Goal: Task Accomplishment & Management: Use online tool/utility

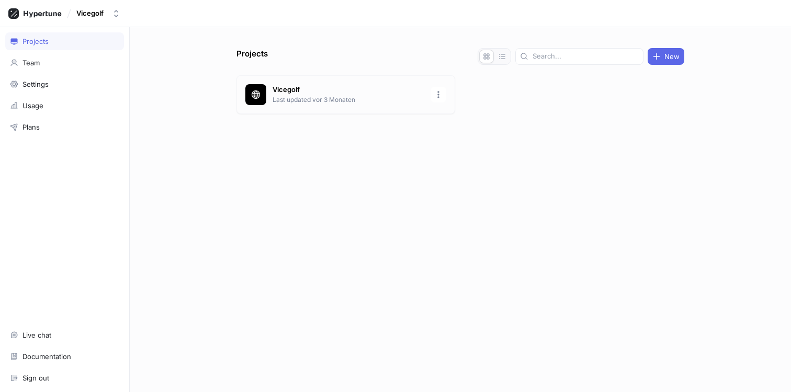
click at [288, 95] on p "Last updated vor 3 Monaten" at bounding box center [349, 99] width 152 height 9
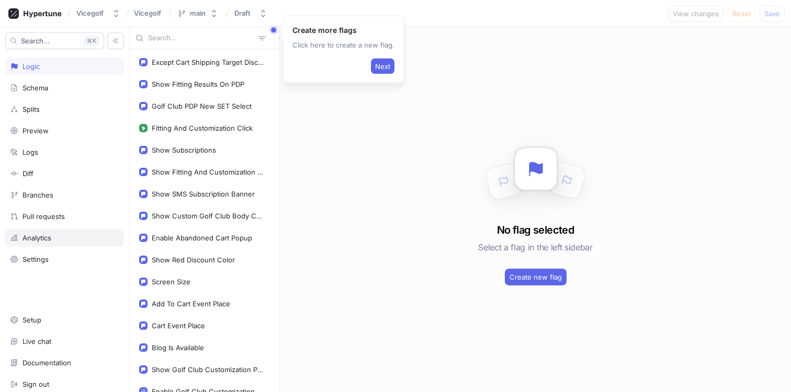
click at [49, 238] on div "Analytics" at bounding box center [36, 238] width 29 height 8
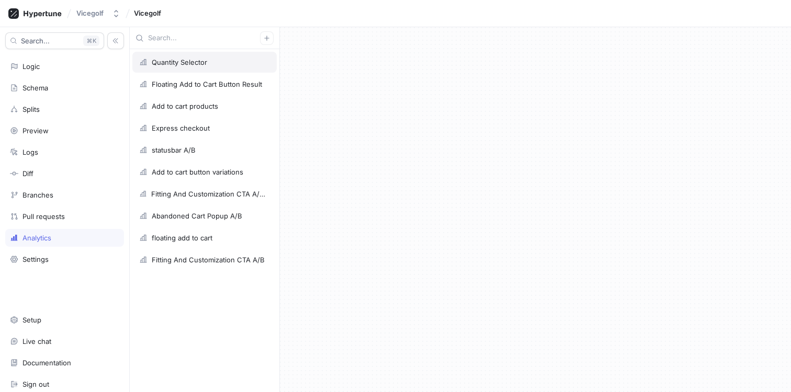
click at [236, 67] on div "Quantity Selector" at bounding box center [204, 62] width 144 height 21
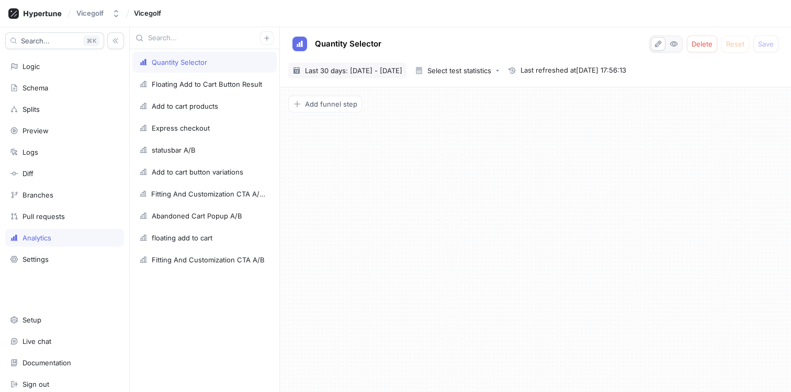
click at [367, 77] on div "[DATE] ~ [DATE] Last 30 days: [DATE] - [DATE]" at bounding box center [347, 71] width 118 height 16
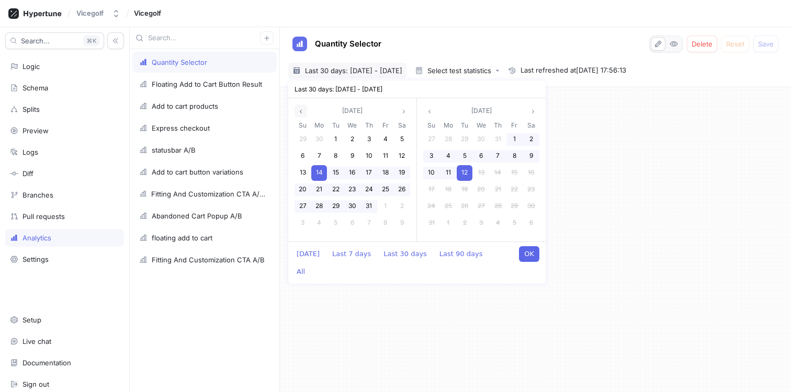
click at [301, 105] on button "button" at bounding box center [301, 111] width 13 height 13
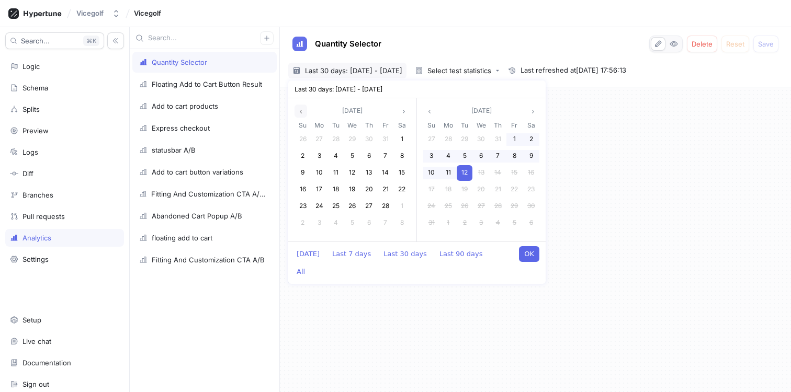
click at [301, 105] on button "button" at bounding box center [301, 111] width 13 height 13
click at [299, 139] on div "1" at bounding box center [303, 140] width 16 height 16
click at [533, 107] on button "button" at bounding box center [533, 111] width 13 height 13
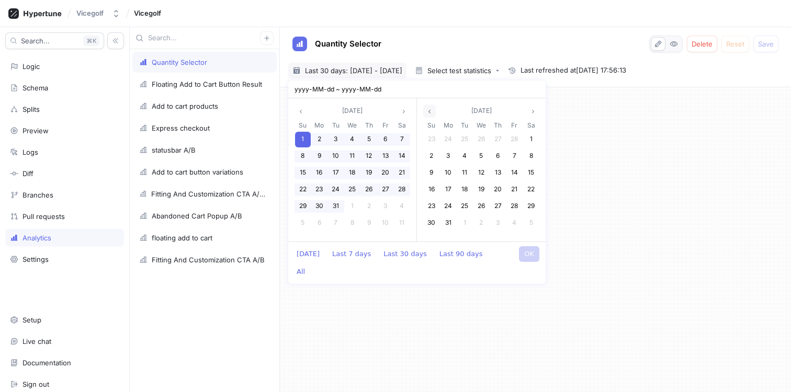
click at [432, 110] on icon "angle left" at bounding box center [429, 111] width 6 height 6
click at [516, 207] on span "28" at bounding box center [514, 206] width 7 height 8
click at [532, 255] on button "OK" at bounding box center [529, 254] width 20 height 16
type input "[DATE] ~ [DATE]"
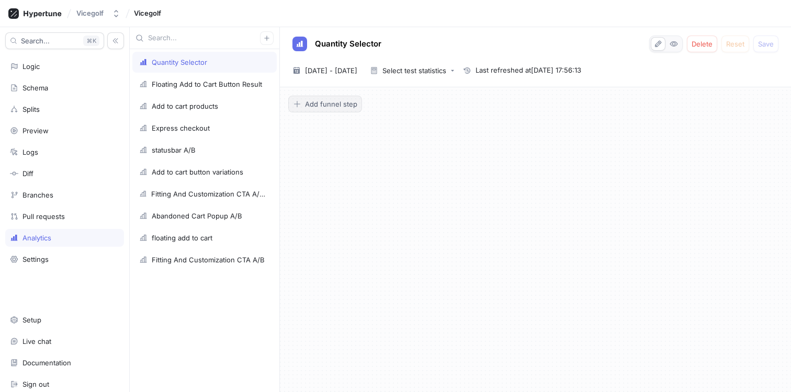
click at [312, 101] on span "Add funnel step" at bounding box center [331, 104] width 52 height 6
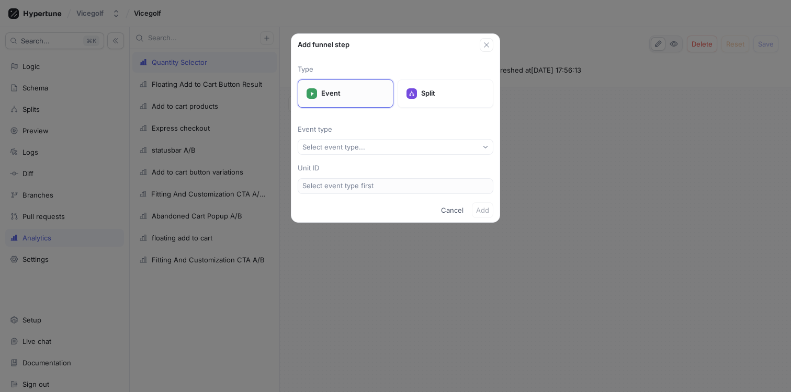
click at [366, 92] on p "Event" at bounding box center [352, 93] width 63 height 10
click at [365, 144] on div "Select event type..." at bounding box center [335, 147] width 67 height 9
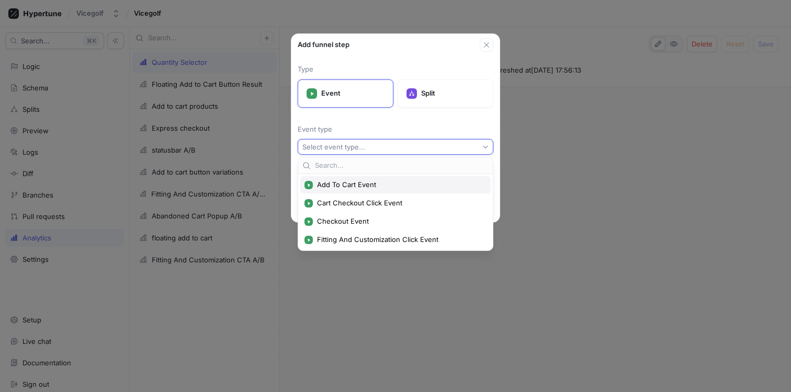
click at [398, 187] on span "Add To Cart Event" at bounding box center [399, 184] width 164 height 9
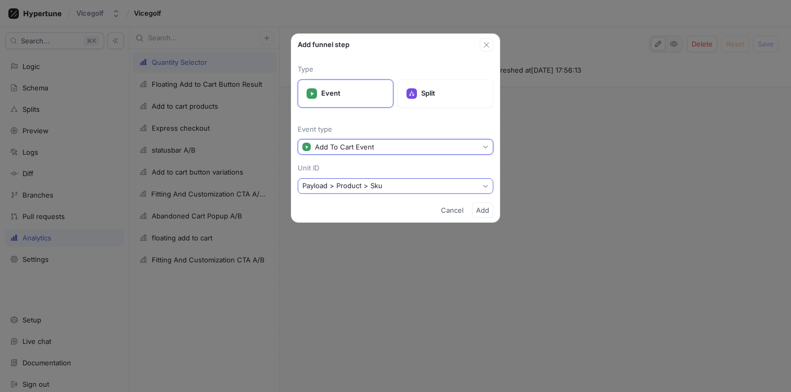
click at [472, 182] on button "Payload > Product > Sku" at bounding box center [396, 186] width 196 height 16
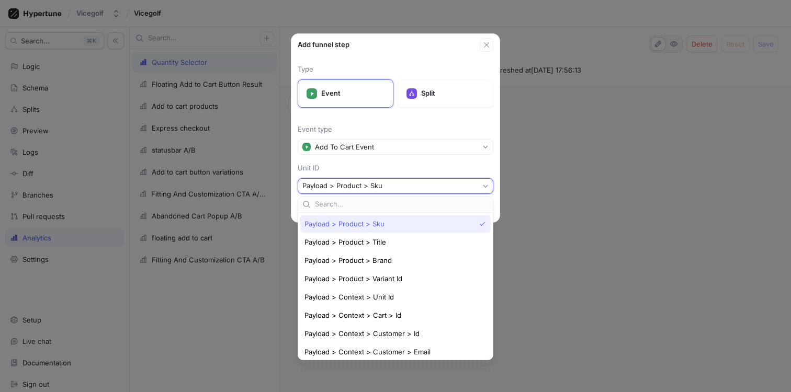
click at [451, 222] on div "Payload > Product > Sku" at bounding box center [389, 224] width 171 height 9
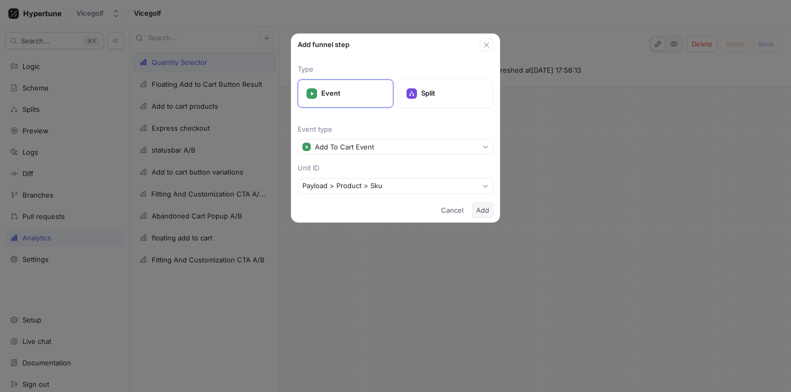
click at [483, 212] on span "Add" at bounding box center [482, 210] width 13 height 6
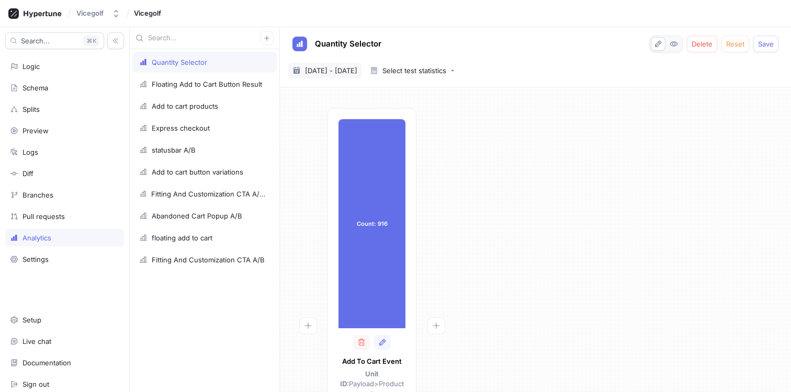
click at [328, 72] on span "[DATE] - [DATE]" at bounding box center [331, 70] width 52 height 10
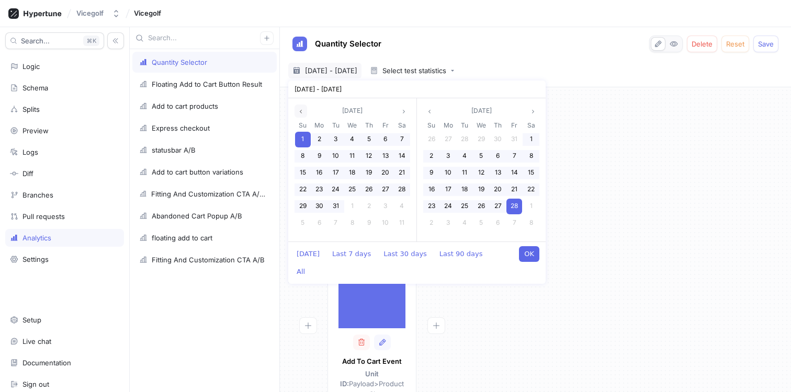
click at [299, 112] on icon "angle left" at bounding box center [301, 111] width 6 height 6
click at [337, 138] on div "1" at bounding box center [336, 140] width 16 height 16
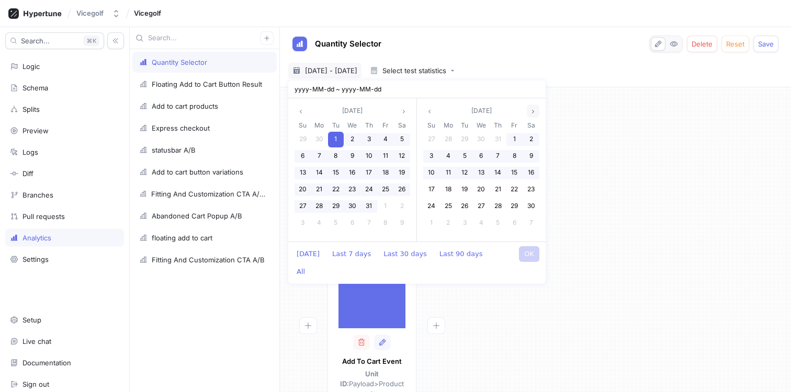
click at [534, 114] on icon "angle right" at bounding box center [533, 111] width 6 height 6
click at [511, 203] on div "31" at bounding box center [514, 207] width 16 height 16
click at [532, 110] on icon "angle right" at bounding box center [533, 111] width 6 height 6
click at [513, 207] on span "28" at bounding box center [514, 206] width 7 height 8
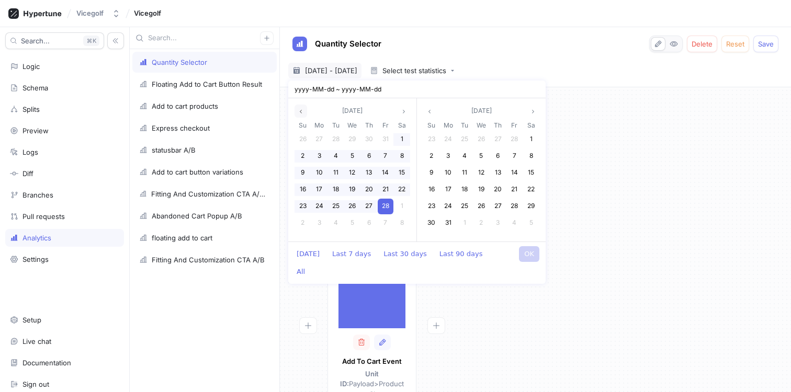
click at [298, 112] on icon "angle left" at bounding box center [301, 111] width 6 height 6
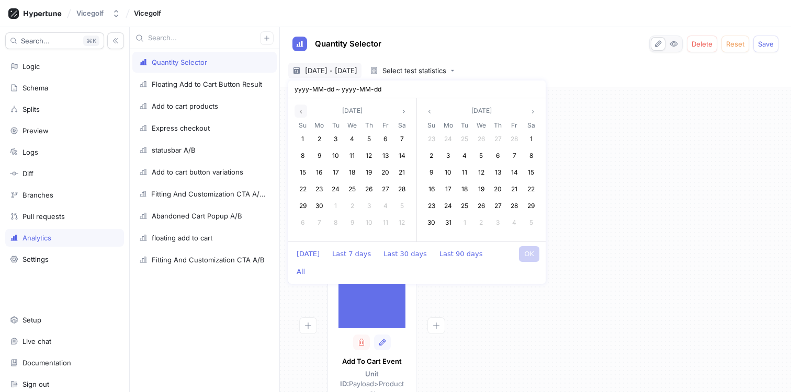
click at [298, 112] on icon "angle left" at bounding box center [301, 111] width 6 height 6
click at [370, 140] on span "1" at bounding box center [369, 139] width 3 height 8
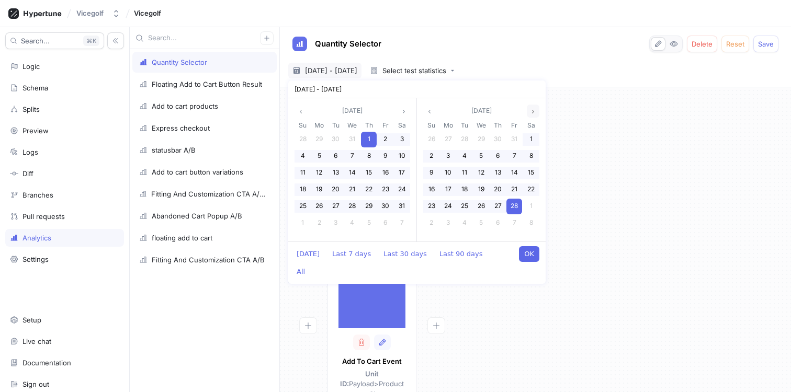
click at [533, 108] on icon "angle right" at bounding box center [533, 111] width 6 height 6
click at [532, 108] on icon "angle right" at bounding box center [533, 111] width 6 height 6
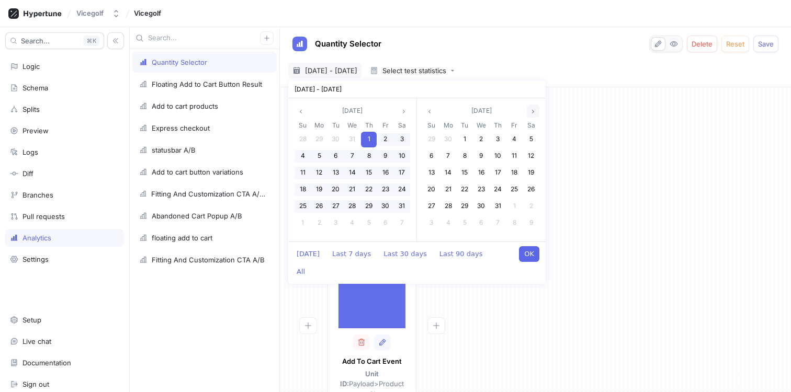
click at [532, 108] on icon "angle right" at bounding box center [533, 111] width 6 height 6
click at [428, 107] on button "button" at bounding box center [429, 111] width 13 height 13
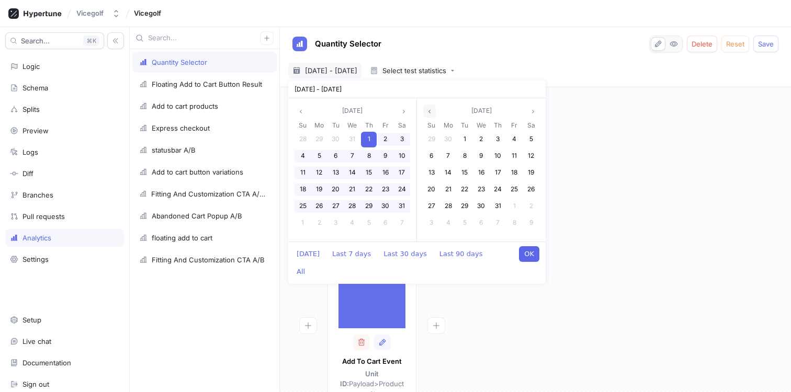
click at [428, 107] on button "button" at bounding box center [429, 111] width 13 height 13
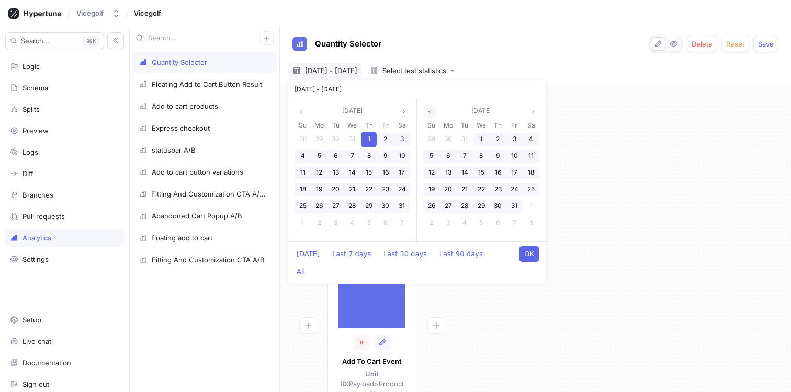
click at [428, 107] on button "button" at bounding box center [429, 111] width 13 height 13
click at [466, 201] on div "31" at bounding box center [465, 207] width 16 height 16
click at [623, 187] on div "Count: 916 Count: 916 Add To Cart Event Unit ID: Payload > Product > Sku Filter…" at bounding box center [535, 354] width 494 height 493
